Goal: Transaction & Acquisition: Purchase product/service

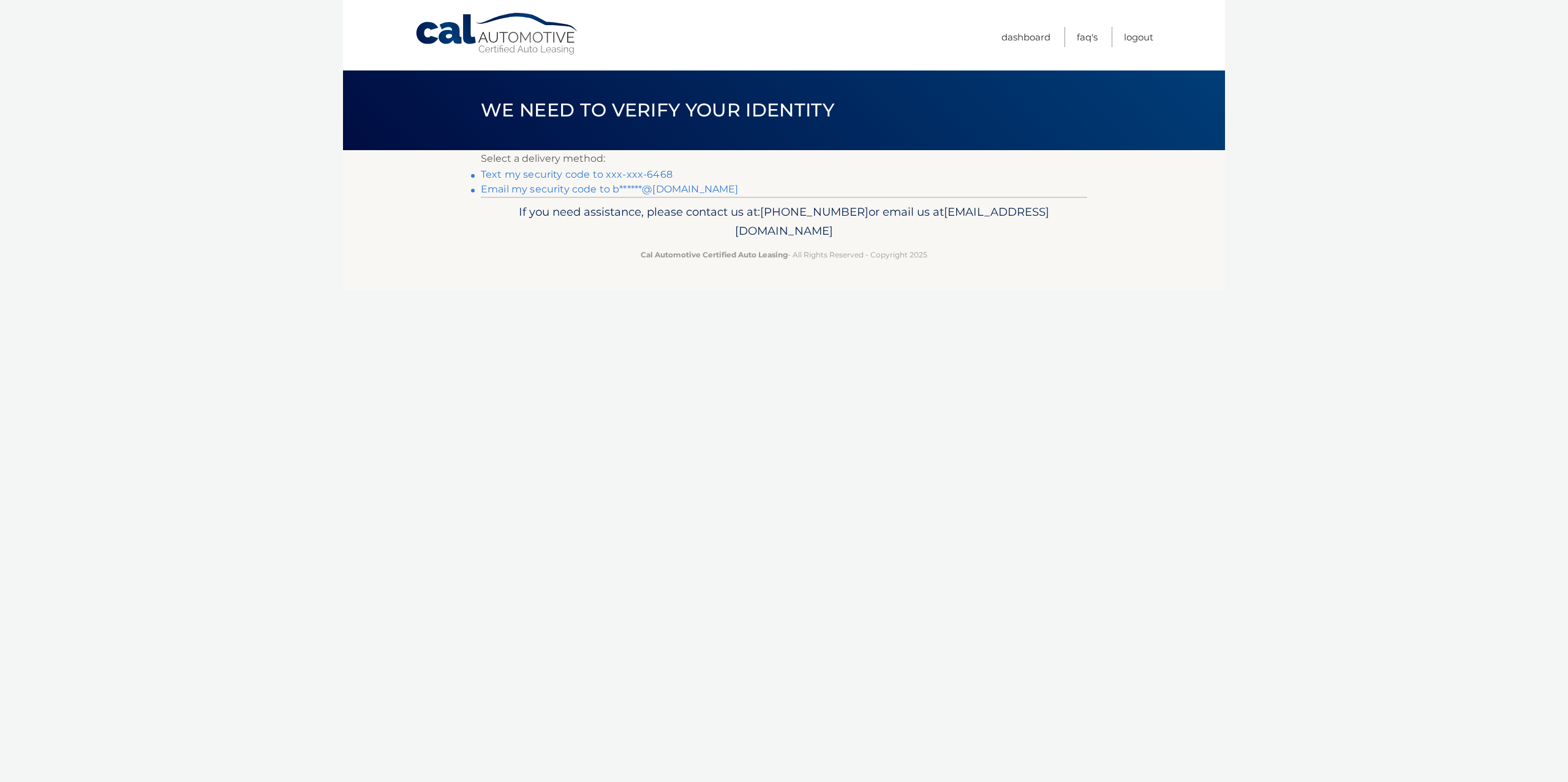
click at [636, 175] on link "Text my security code to xxx-xxx-6468" at bounding box center [576, 174] width 192 height 12
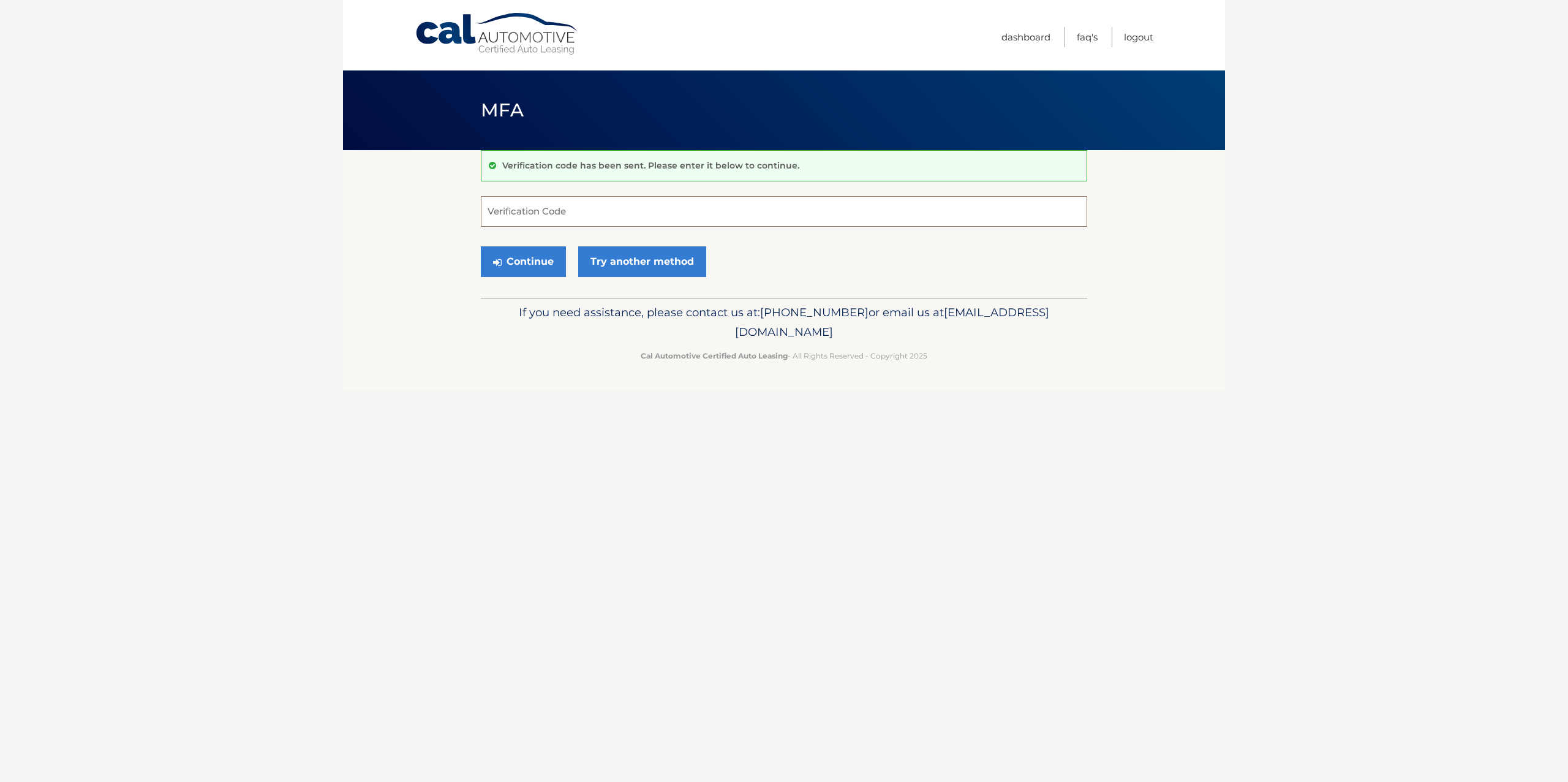
click at [536, 214] on input "Verification Code" at bounding box center [784, 211] width 606 height 31
type input "053614"
click at [552, 265] on button "Continue" at bounding box center [523, 261] width 85 height 31
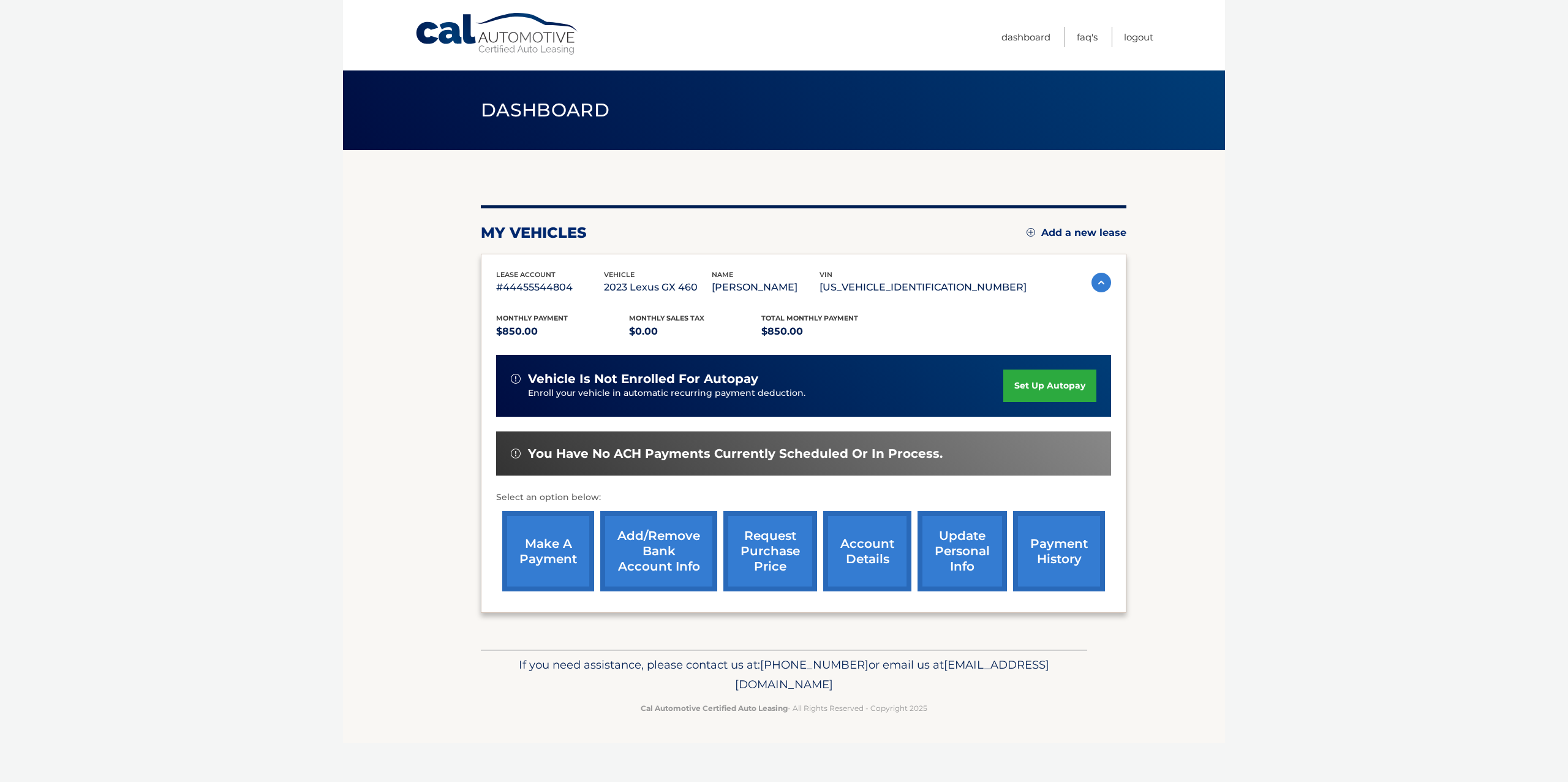
click at [567, 563] on link "make a payment" at bounding box center [548, 551] width 92 height 81
click at [1044, 570] on link "payment history" at bounding box center [1059, 551] width 92 height 81
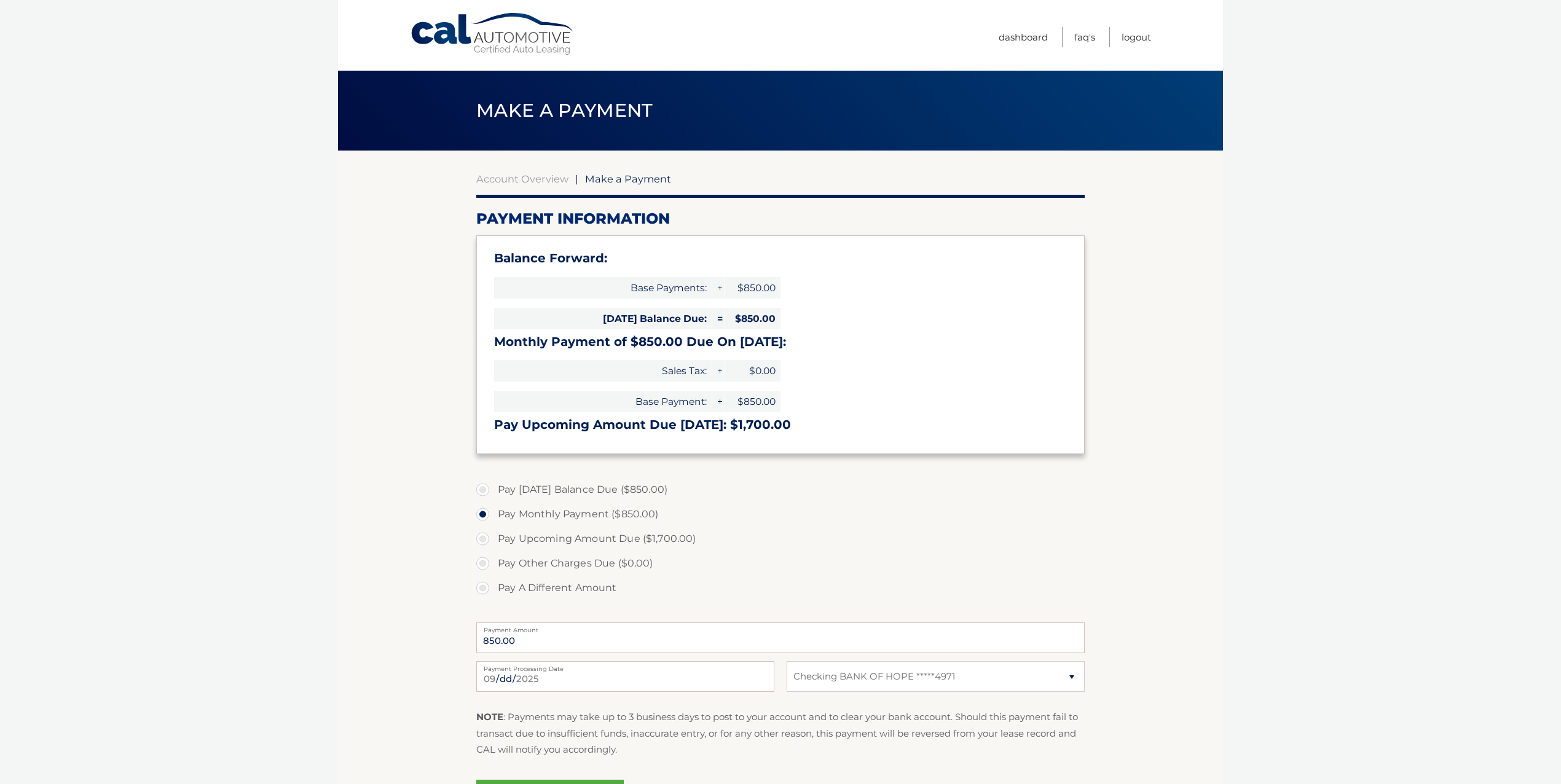
select select "NzZmZjVmOGQtZDA5Ny00ZTUwLThlNjMtNDE2OTVkMmU5ZTg2"
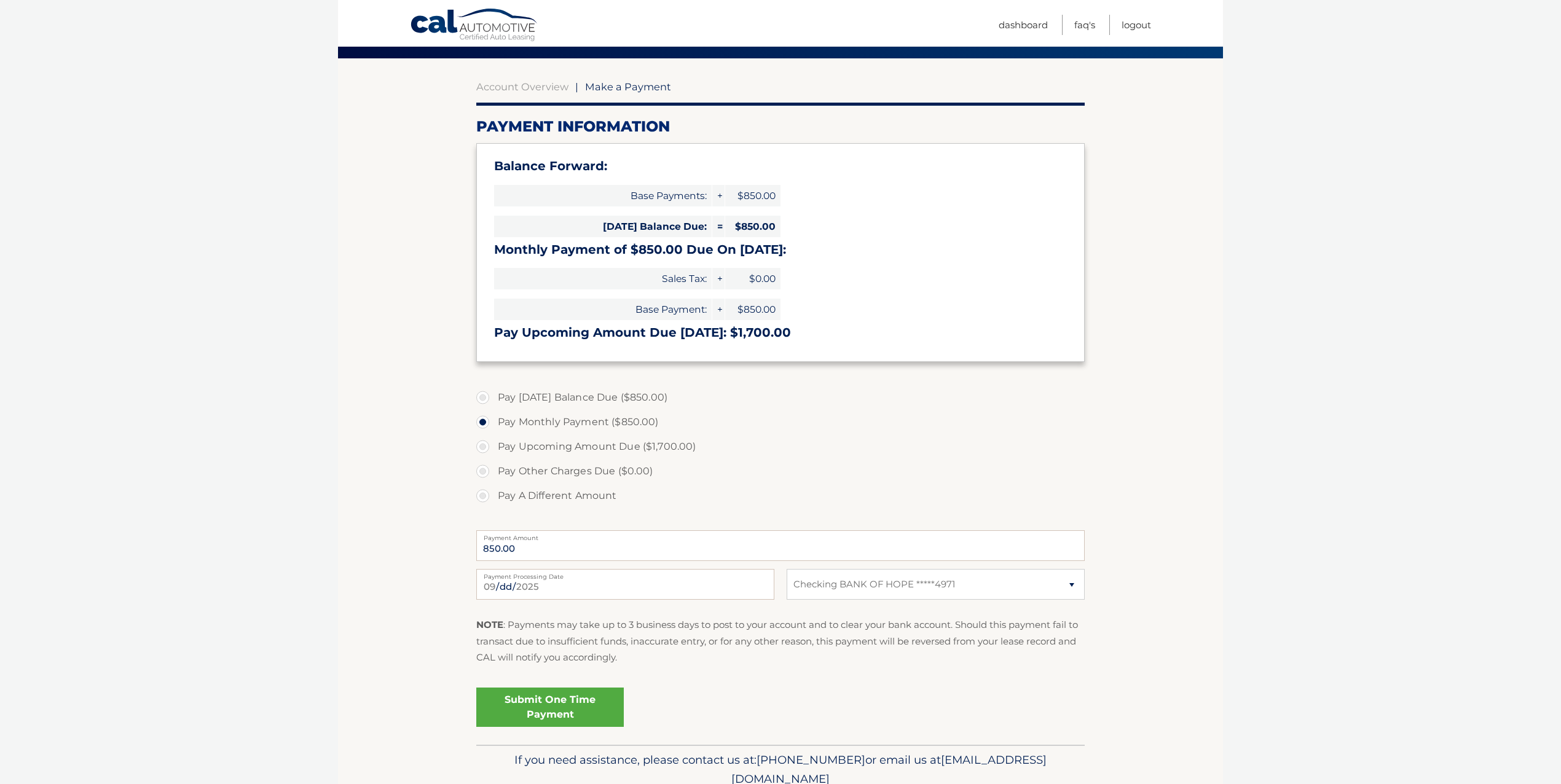
scroll to position [146, 0]
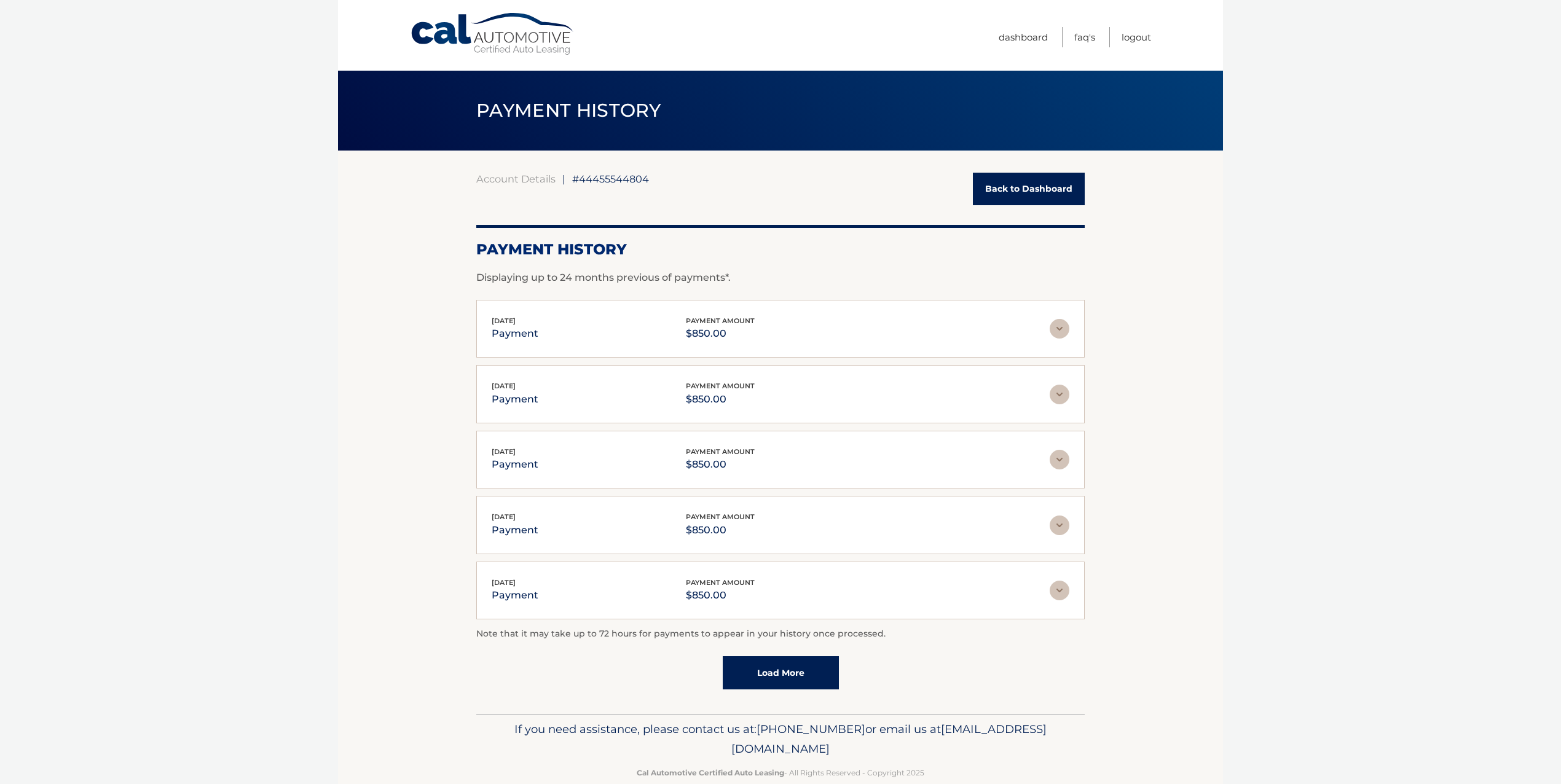
click at [1010, 186] on link "Back to Dashboard" at bounding box center [1029, 189] width 112 height 33
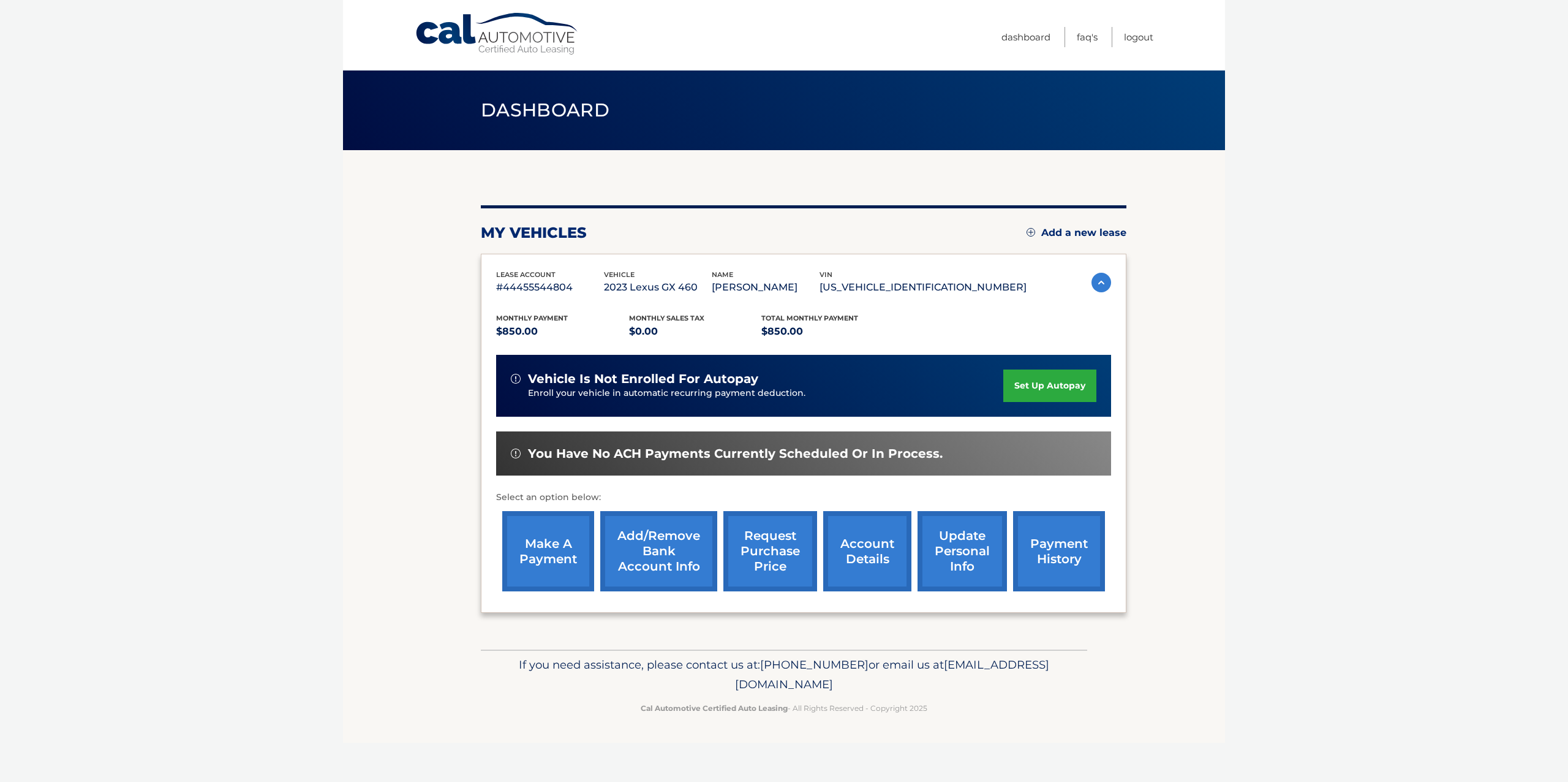
click at [572, 546] on link "make a payment" at bounding box center [548, 551] width 92 height 81
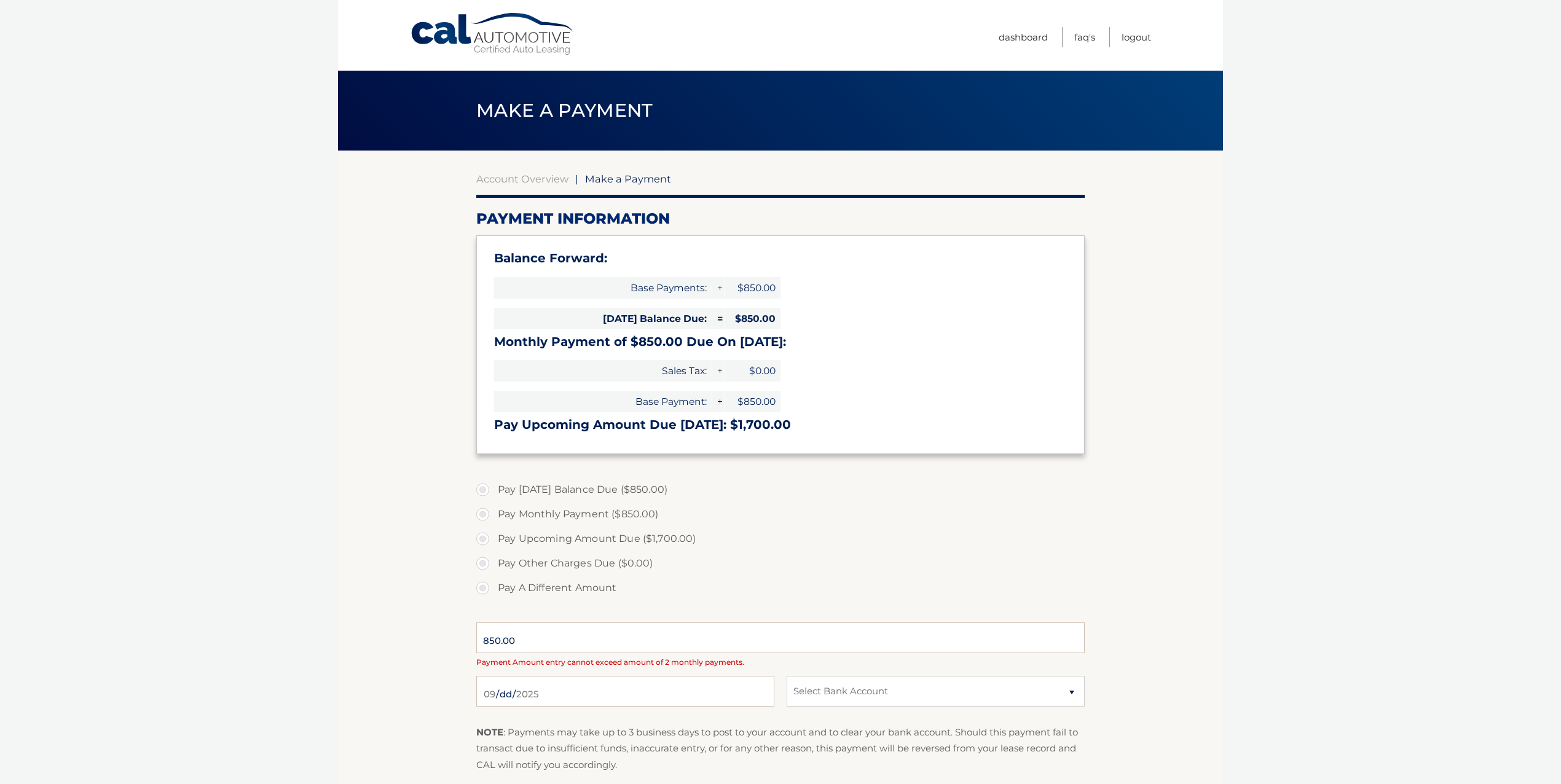
select select "NzZmZjVmOGQtZDA5Ny00ZTUwLThlNjMtNDE2OTVkMmU5ZTg2"
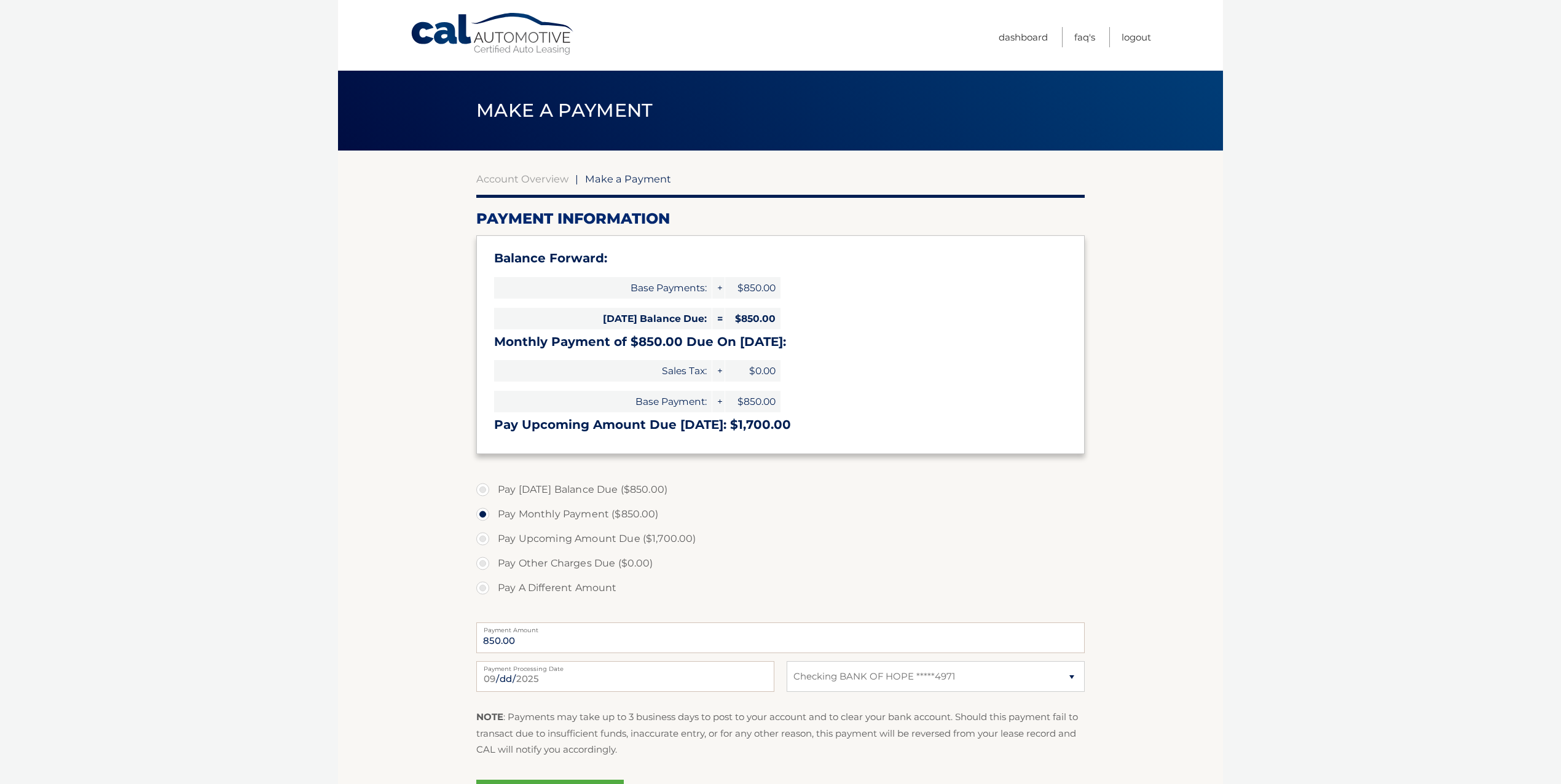
click at [637, 489] on label "Pay [DATE] Balance Due ($850.00)" at bounding box center [780, 489] width 608 height 24
click at [493, 489] on input "Pay [DATE] Balance Due ($850.00)" at bounding box center [487, 487] width 12 height 20
radio input "true"
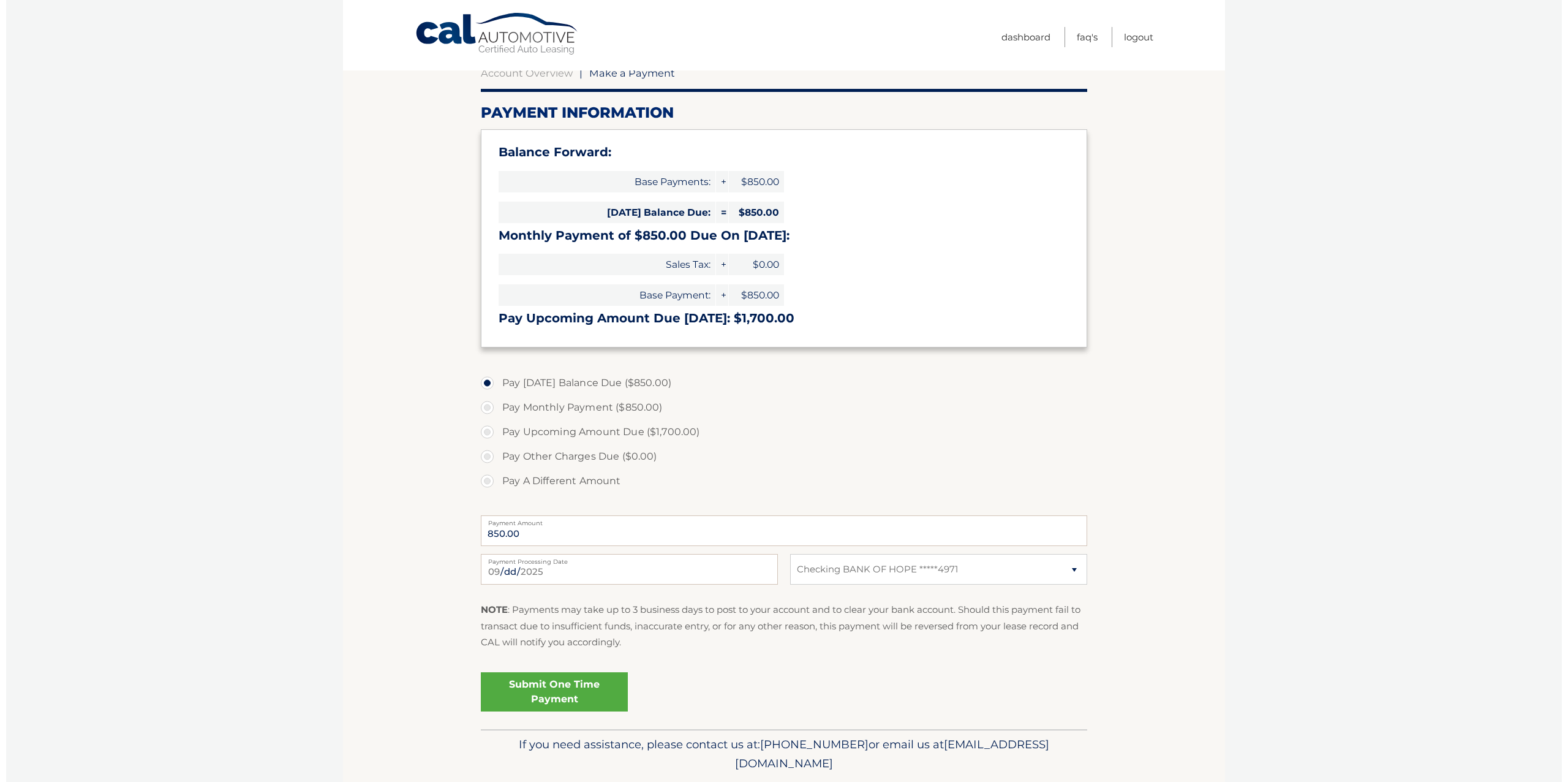
scroll to position [145, 0]
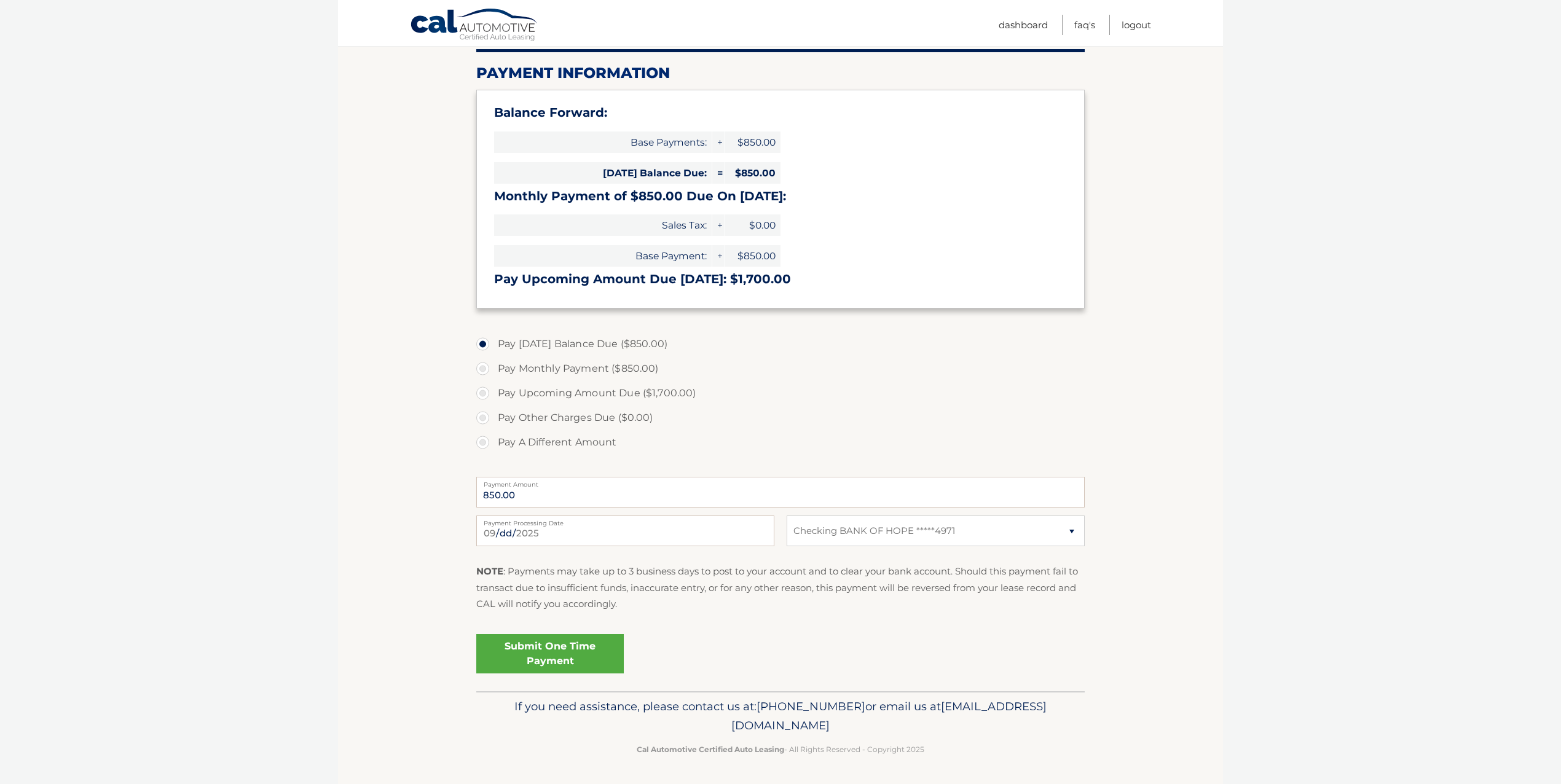
click at [576, 646] on link "Submit One Time Payment" at bounding box center [550, 653] width 148 height 39
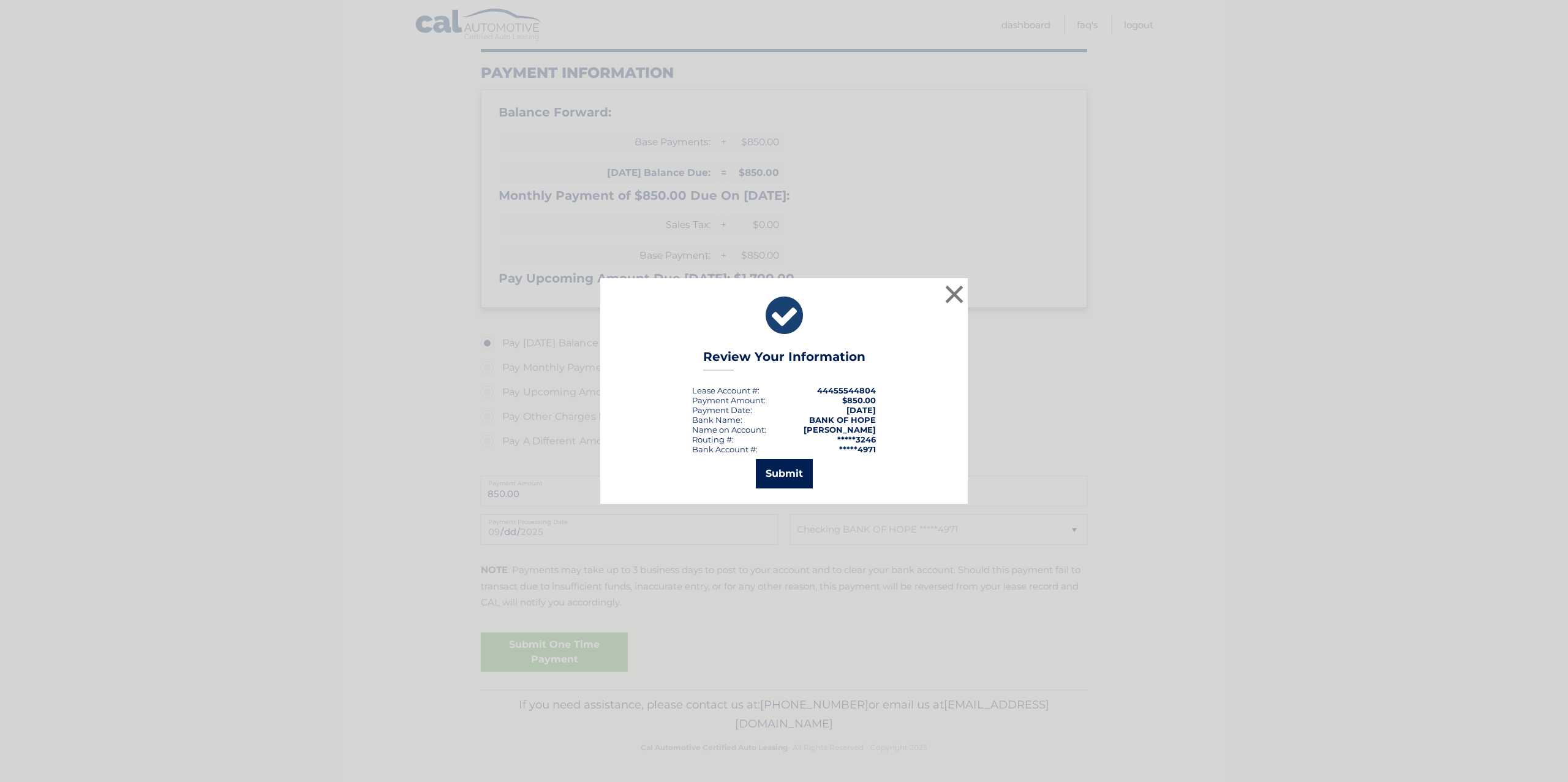
click at [780, 479] on button "Submit" at bounding box center [784, 474] width 57 height 29
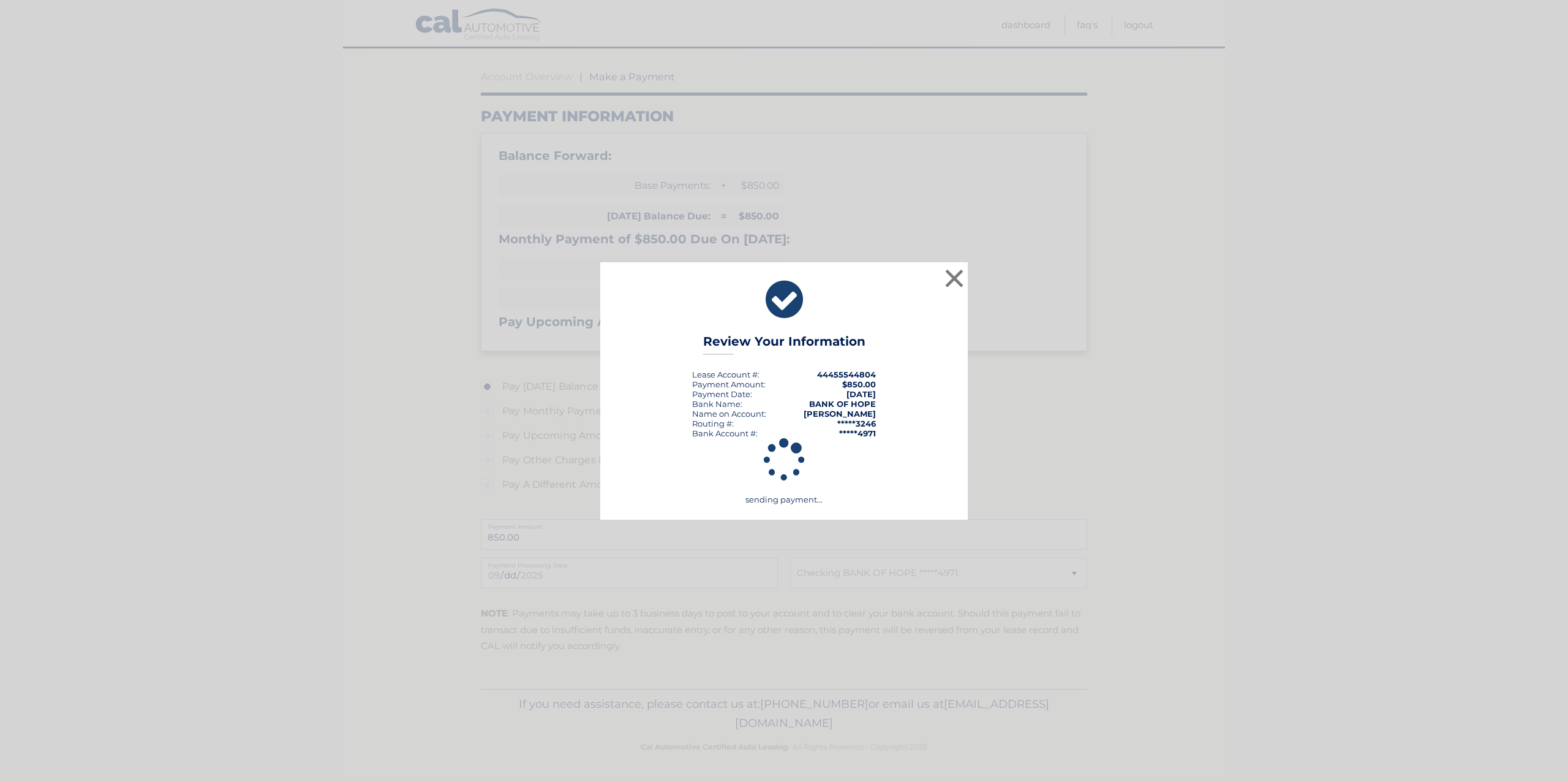
scroll to position [101, 0]
